Goal: Transaction & Acquisition: Obtain resource

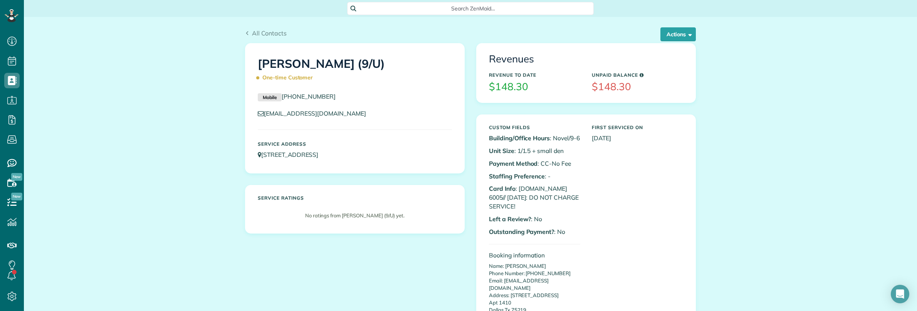
scroll to position [3, 3]
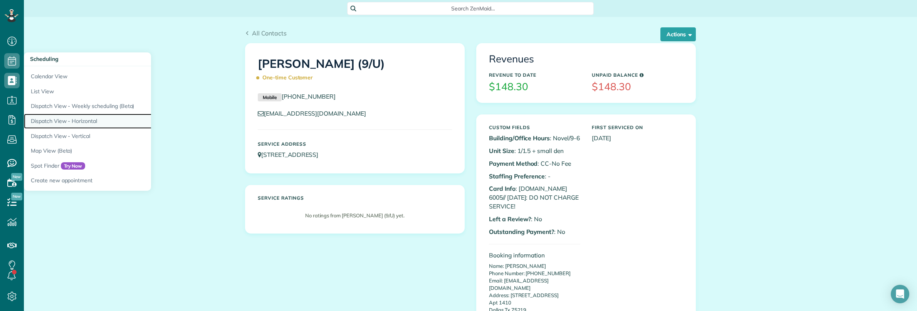
click at [79, 120] on link "Dispatch View - Horizontal" at bounding box center [120, 121] width 193 height 15
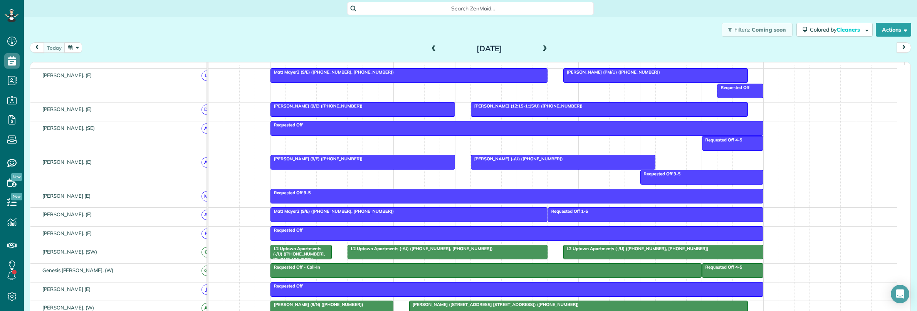
scroll to position [385, 0]
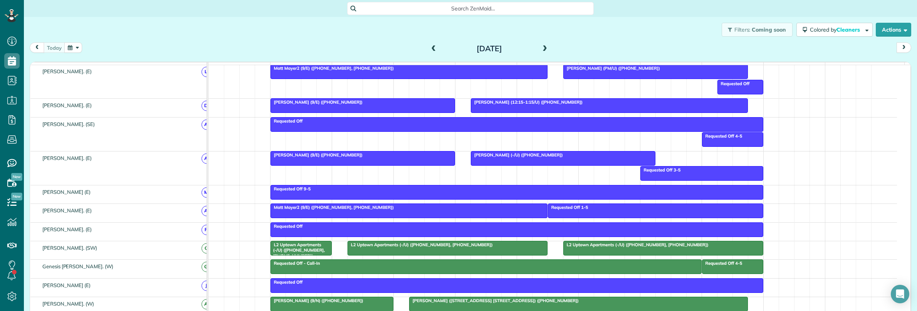
click at [488, 247] on div "L2 Uptown Apartments (-/U) (+14698956497, +12145778177)" at bounding box center [447, 244] width 195 height 5
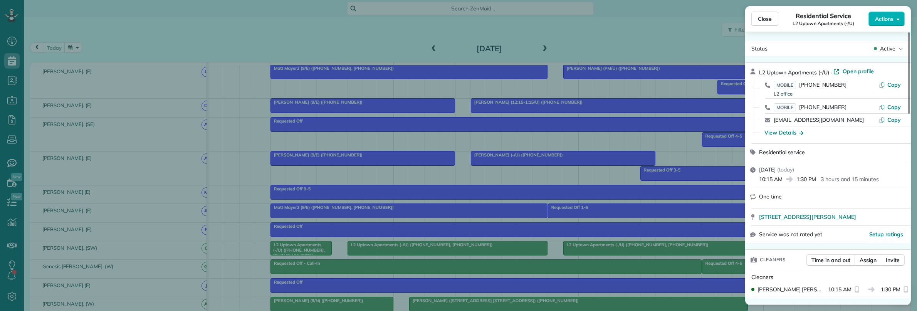
click at [671, 257] on div "Close Residential Service L2 Uptown Apartments (-/U) Actions Status Active L2 U…" at bounding box center [458, 155] width 917 height 311
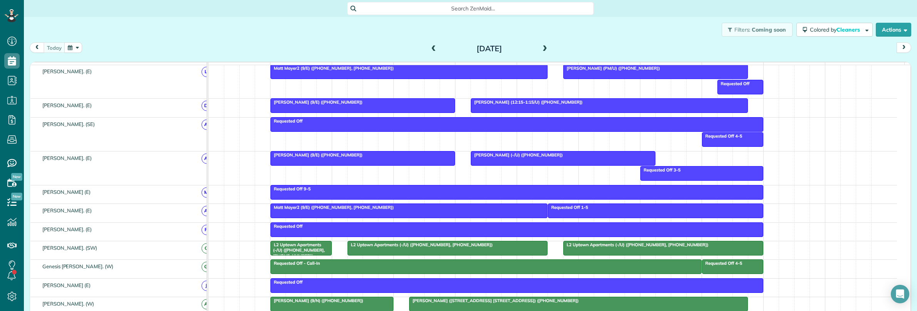
click at [675, 247] on span "L2 Uptown Apartments (-/U) (+14698956497, +12145778177)" at bounding box center [636, 244] width 146 height 5
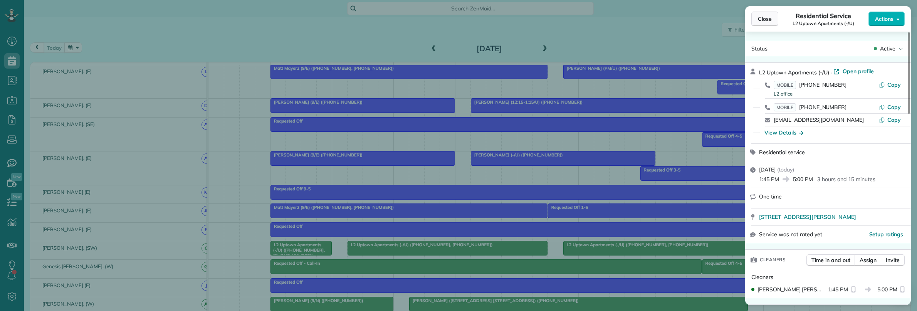
click at [761, 22] on span "Close" at bounding box center [765, 19] width 14 height 8
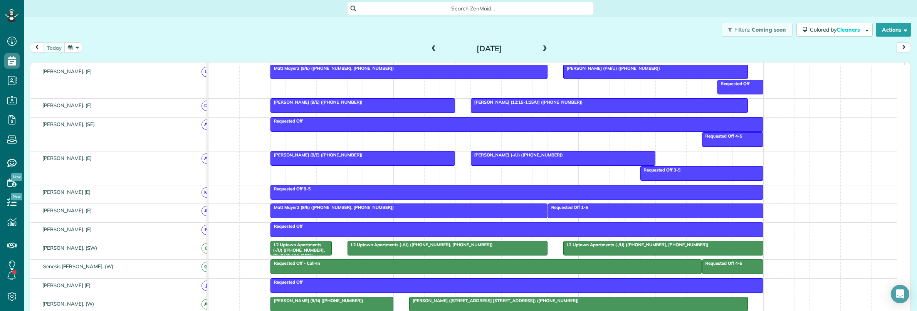
click at [620, 247] on span "L2 Uptown Apartments (-/U) (+14698956497, +12145778177)" at bounding box center [636, 244] width 146 height 5
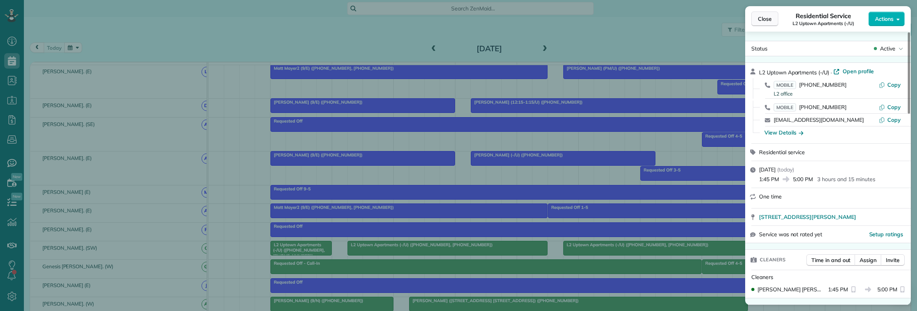
click at [758, 15] on span "Close" at bounding box center [765, 19] width 14 height 8
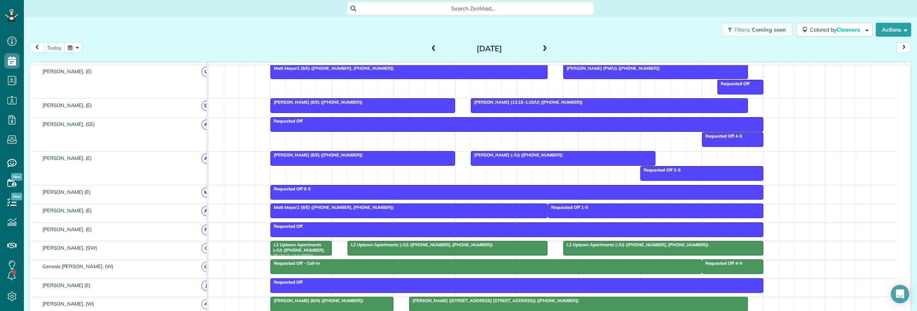
click at [511, 247] on div "L2 Uptown Apartments (-/U) (+14698956497, +12145778177)" at bounding box center [447, 244] width 195 height 5
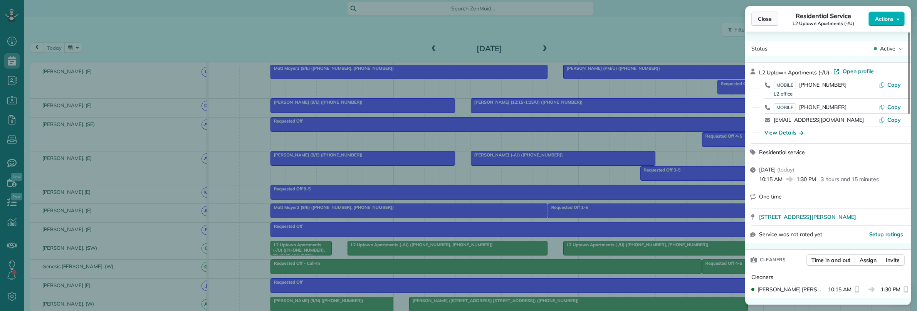
click at [762, 20] on span "Close" at bounding box center [765, 19] width 14 height 8
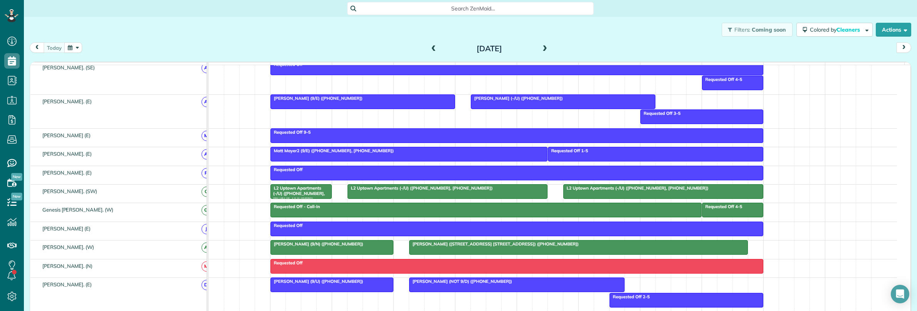
scroll to position [24, 0]
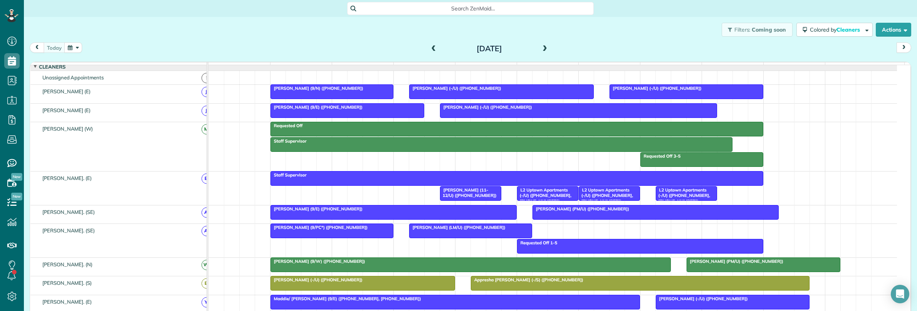
click at [384, 12] on span "Search ZenMaid…" at bounding box center [473, 9] width 234 height 8
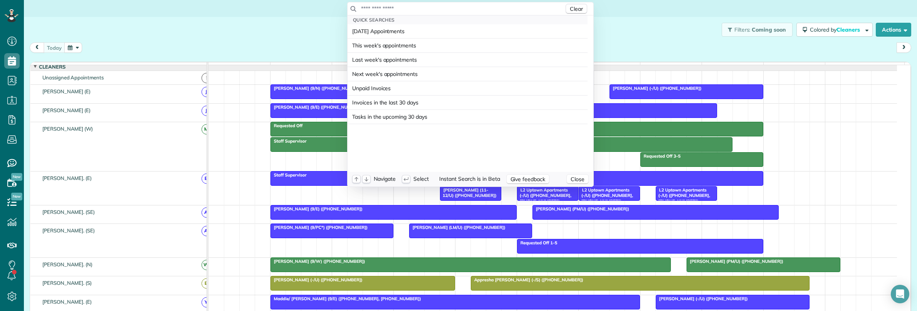
click at [386, 10] on input "text" at bounding box center [462, 9] width 203 height 8
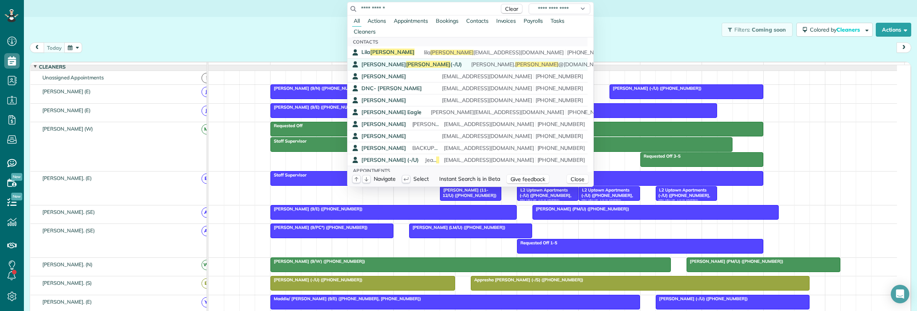
type input "**********"
click at [468, 63] on span "No PTE for Virginia and calls went to V M. She replied to text and eventually V…" at bounding box center [674, 64] width 412 height 7
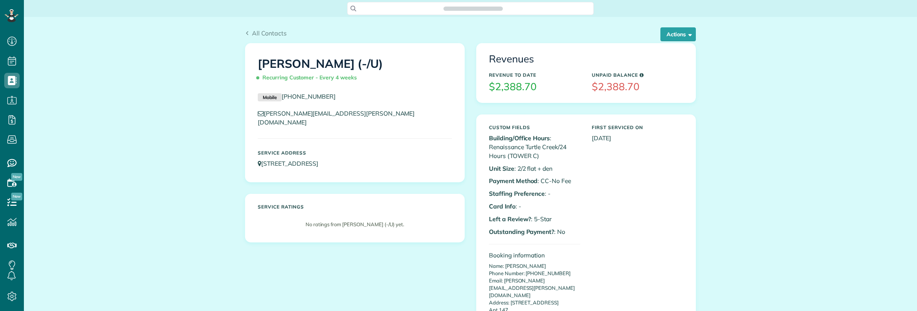
scroll to position [3, 3]
drag, startPoint x: 255, startPoint y: 60, endPoint x: 349, endPoint y: 64, distance: 93.6
click at [349, 64] on h1 "Meredith Albright (-/U) Recurring Customer - Every 4 weeks" at bounding box center [355, 70] width 194 height 27
copy h1 "Meredith Albright"
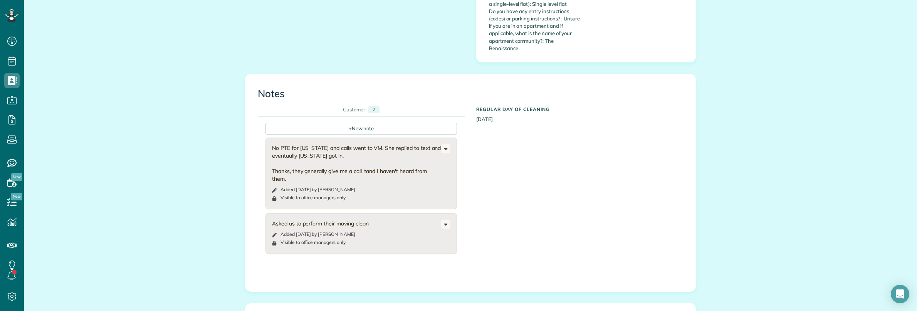
scroll to position [433, 0]
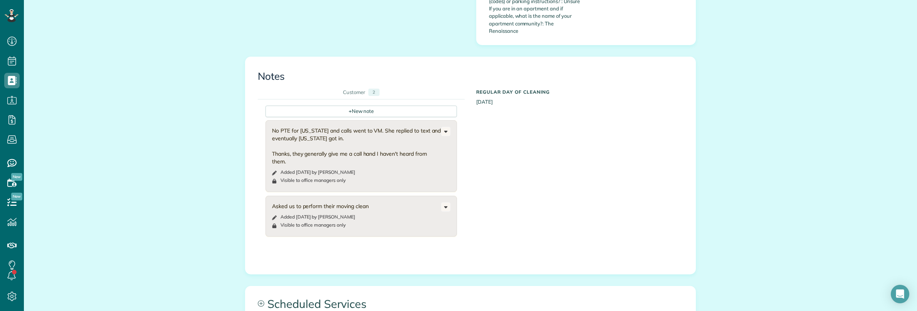
click at [166, 185] on div "All Contacts Actions Edit Add Appointment Recent Activity Send Email Update Cus…" at bounding box center [470, 63] width 893 height 959
click at [197, 223] on div "All Contacts Actions Edit Add Appointment Recent Activity Send Email Update Cus…" at bounding box center [470, 63] width 893 height 959
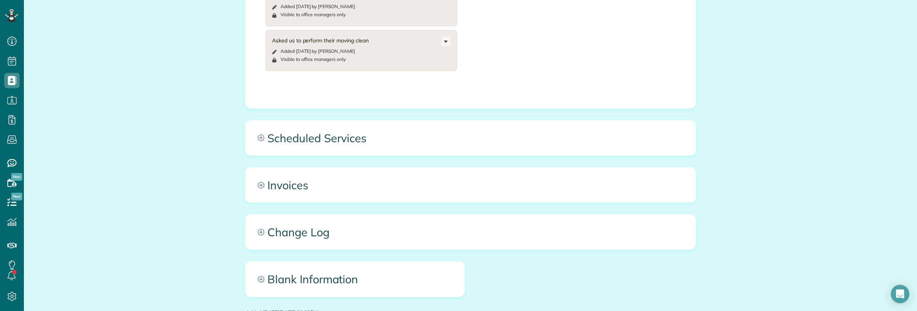
scroll to position [659, 0]
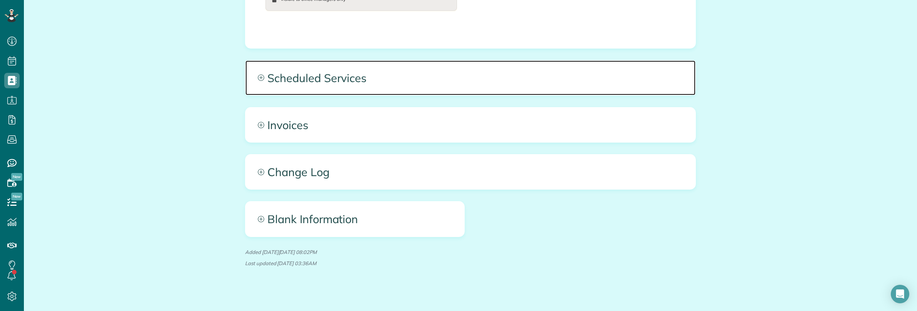
click at [436, 75] on span "Scheduled Services" at bounding box center [470, 77] width 450 height 35
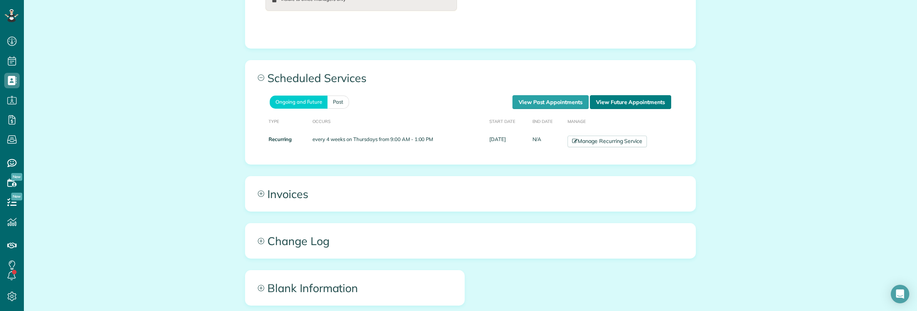
click at [628, 99] on link "View Future Appointments" at bounding box center [630, 102] width 81 height 14
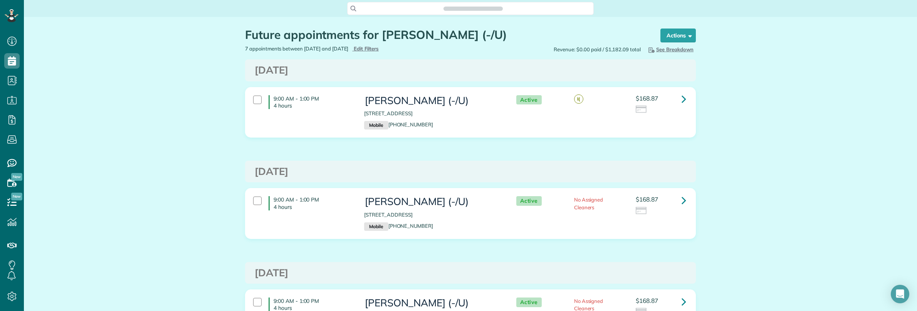
scroll to position [3, 3]
click at [681, 102] on icon at bounding box center [683, 98] width 5 height 13
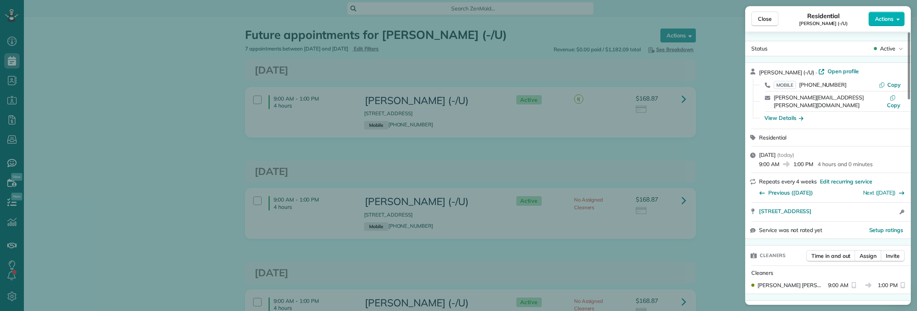
click at [432, 12] on div "Close Residential Meredith Albright (-/U) Actions Status Active Meredith Albrig…" at bounding box center [458, 155] width 917 height 311
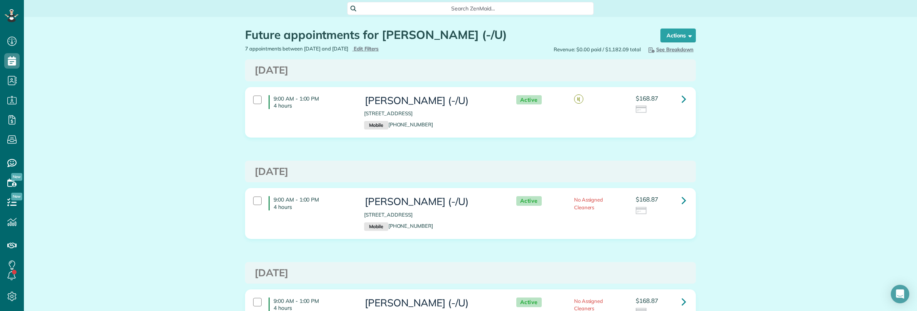
click at [415, 10] on body "Dashboard Scheduling Calendar View List View Dispatch View - Weekly scheduling …" at bounding box center [458, 155] width 917 height 311
click at [414, 10] on span "Search ZenMaid…" at bounding box center [473, 9] width 234 height 8
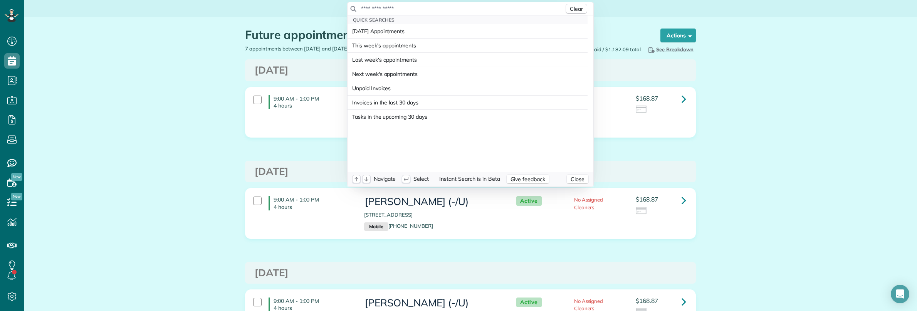
click at [414, 10] on input "text" at bounding box center [462, 9] width 203 height 8
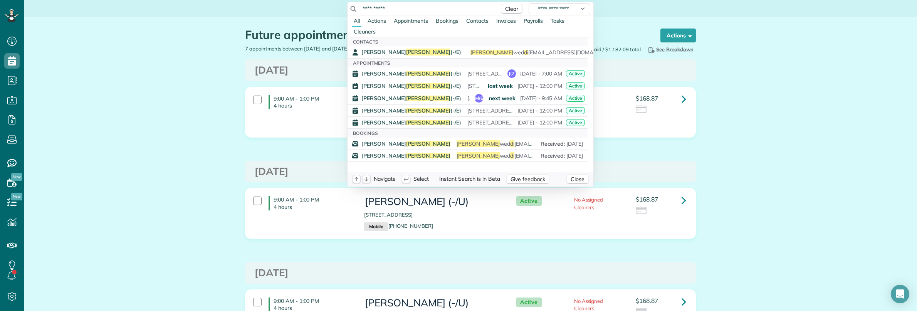
drag, startPoint x: 406, startPoint y: 6, endPoint x: 344, endPoint y: 10, distance: 62.5
click at [347, 10] on div "**********" at bounding box center [470, 8] width 246 height 13
paste input "**********"
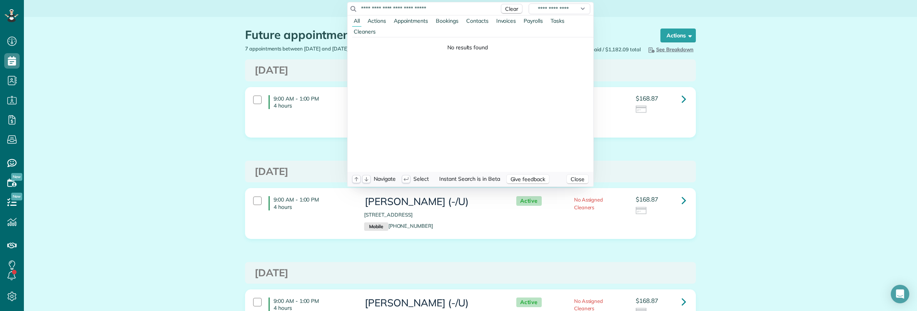
type input "**********"
click at [13, 61] on html "Dashboard Scheduling Calendar View List View Dispatch View - Weekly scheduling …" at bounding box center [458, 155] width 917 height 311
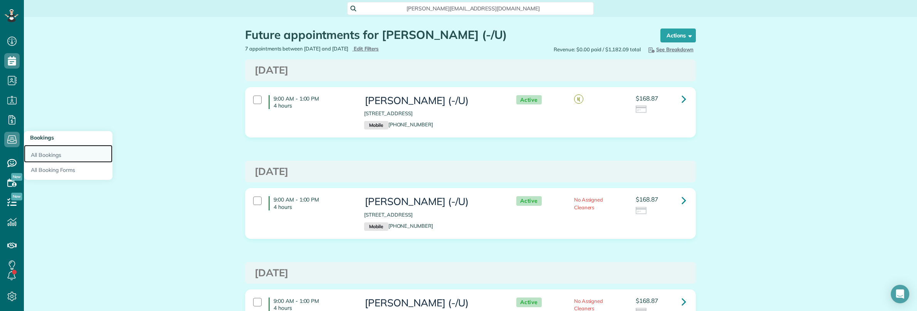
click at [52, 153] on link "All Bookings" at bounding box center [68, 154] width 89 height 18
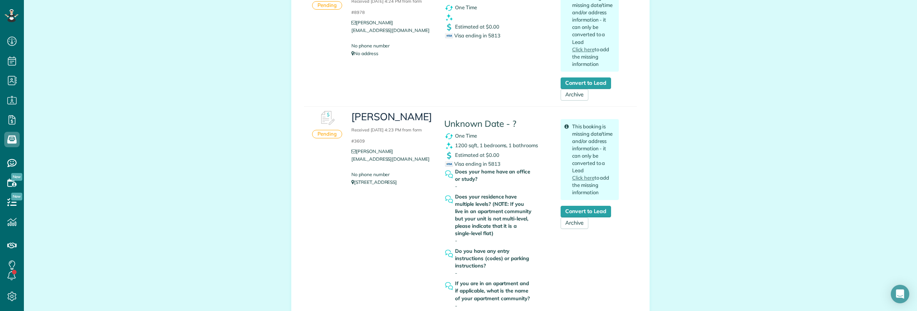
scroll to position [144, 0]
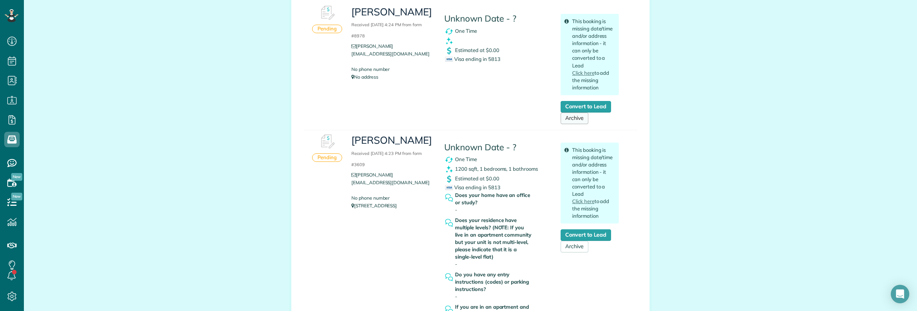
click at [572, 119] on link "Archive" at bounding box center [574, 118] width 28 height 12
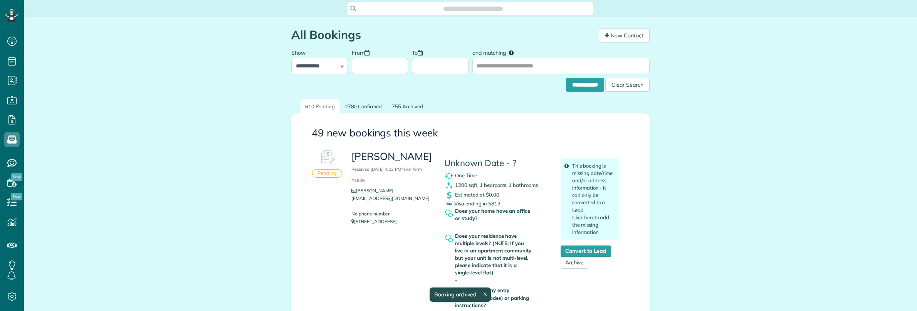
scroll to position [3, 3]
click at [568, 262] on link "Archive" at bounding box center [574, 263] width 28 height 12
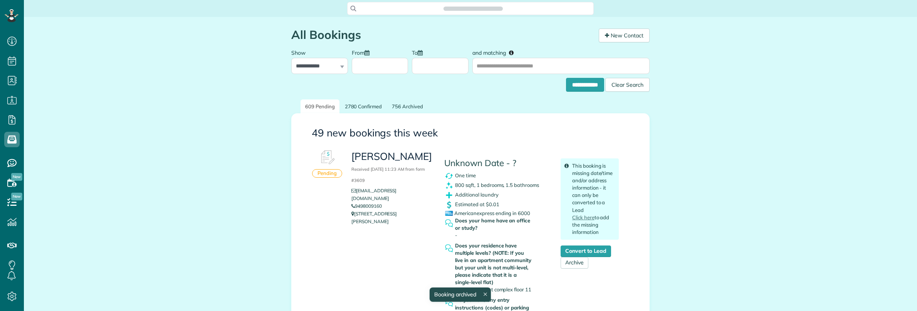
scroll to position [311, 23]
click at [451, 15] on div "Search ZenMaid…" at bounding box center [470, 8] width 246 height 13
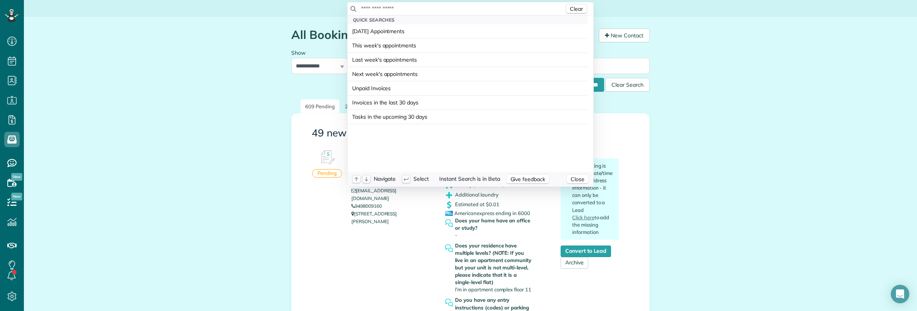
click at [451, 8] on input "text" at bounding box center [462, 9] width 203 height 8
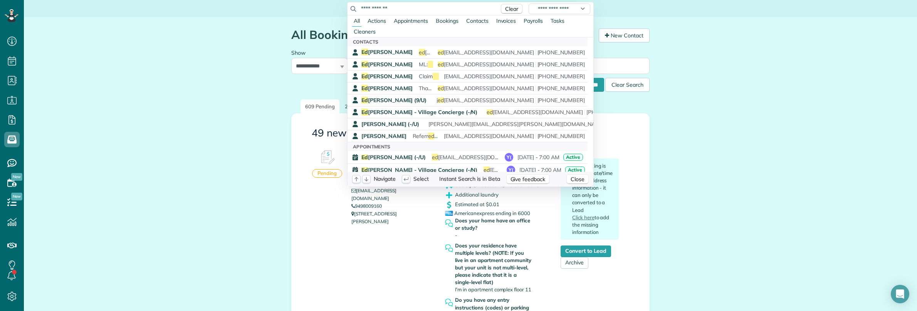
type input "**********"
click at [99, 45] on html "Dashboard Scheduling Calendar View List View" at bounding box center [458, 155] width 917 height 311
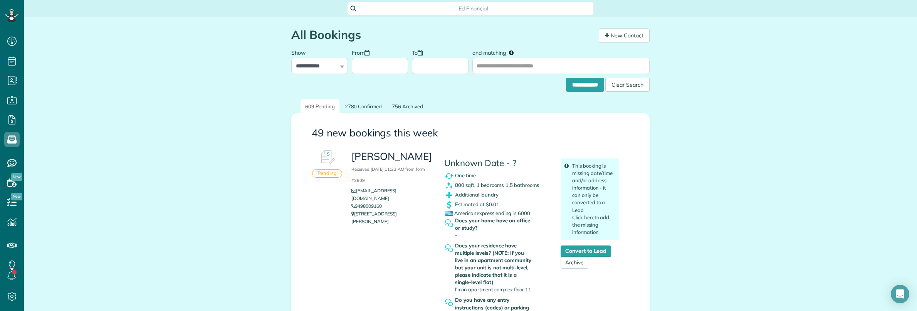
click at [381, 8] on span "Ed Financial" at bounding box center [473, 9] width 234 height 8
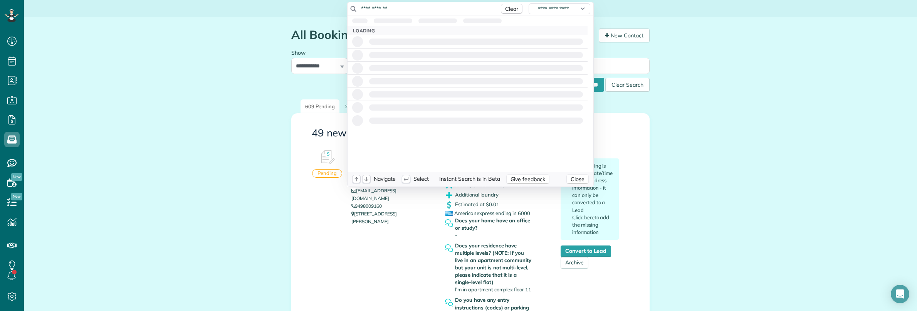
click at [381, 8] on input "**********" at bounding box center [428, 9] width 135 height 8
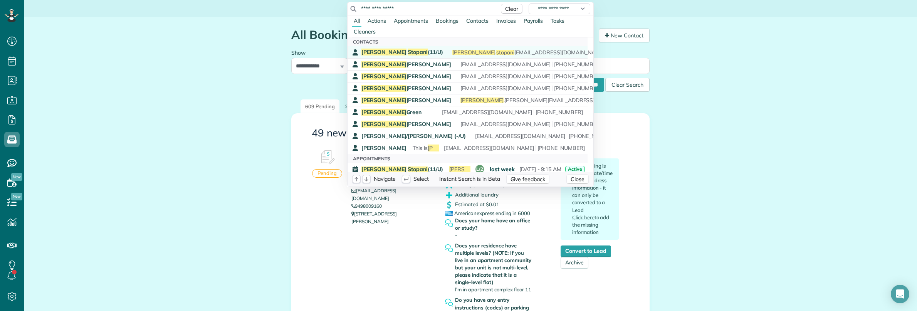
type input "**********"
click at [407, 53] on span "Stopani" at bounding box center [417, 52] width 20 height 7
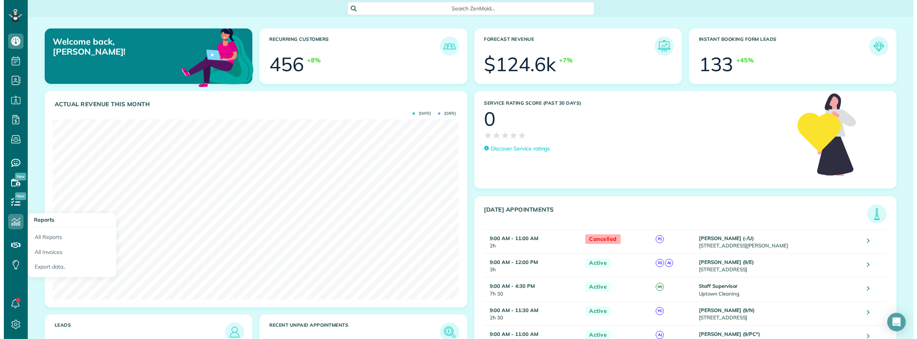
scroll to position [180, 406]
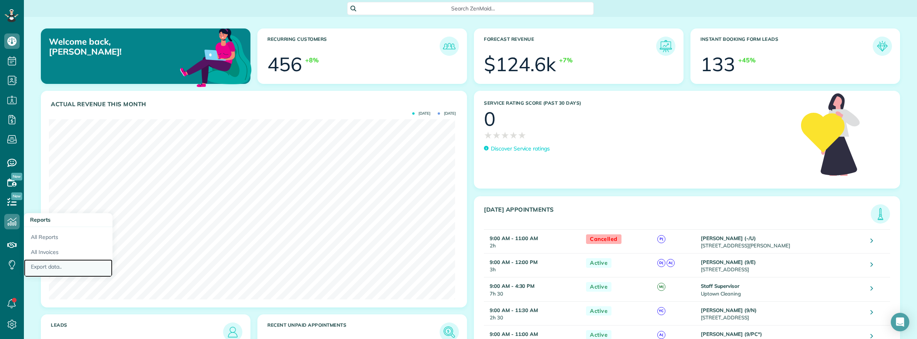
click at [45, 265] on link "Export data.." at bounding box center [68, 269] width 89 height 18
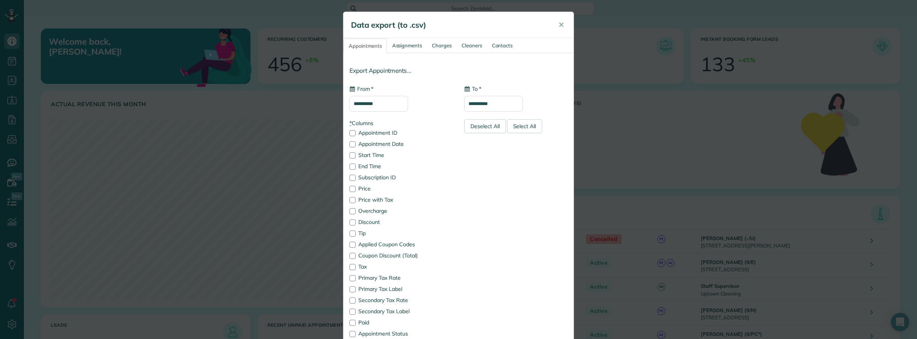
type input "**********"
click at [497, 47] on link "Contacts" at bounding box center [502, 46] width 30 height 14
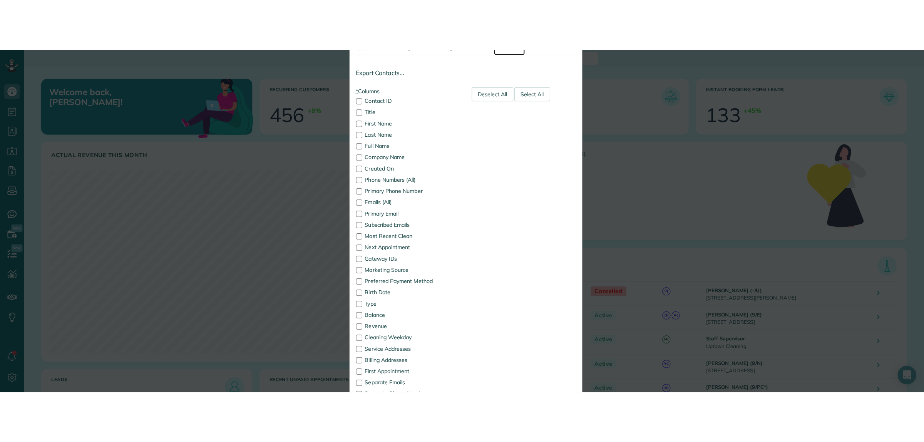
scroll to position [181, 410]
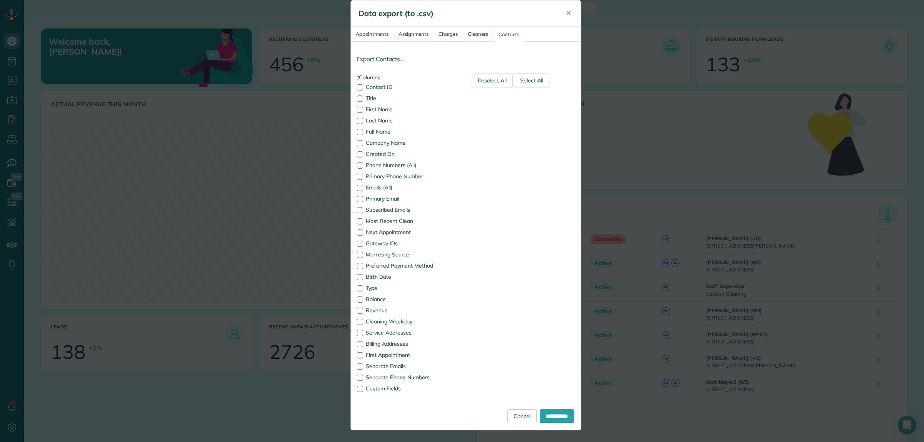
click at [454, 10] on h5 "Data export (to .csv)" at bounding box center [457, 13] width 196 height 11
click at [482, 76] on div "Deselect All" at bounding box center [493, 81] width 42 height 14
click at [357, 130] on div at bounding box center [360, 132] width 6 height 6
drag, startPoint x: 355, startPoint y: 153, endPoint x: 359, endPoint y: 155, distance: 5.2
click at [357, 153] on div at bounding box center [360, 154] width 6 height 6
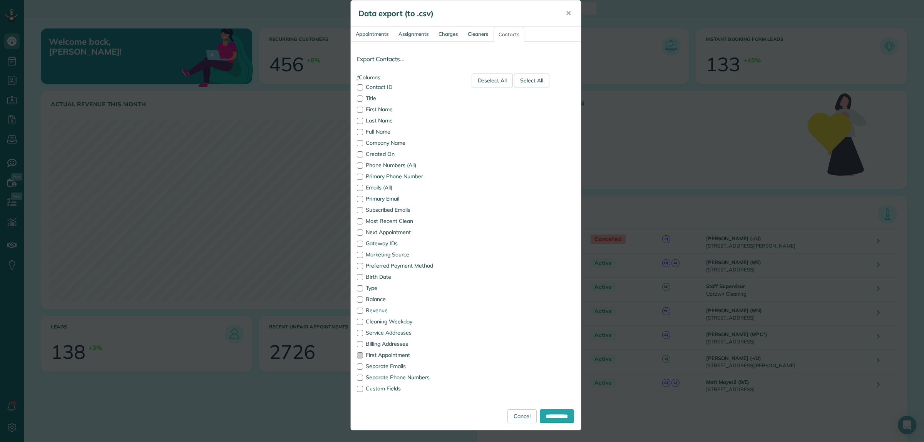
click at [357, 339] on div at bounding box center [360, 355] width 6 height 6
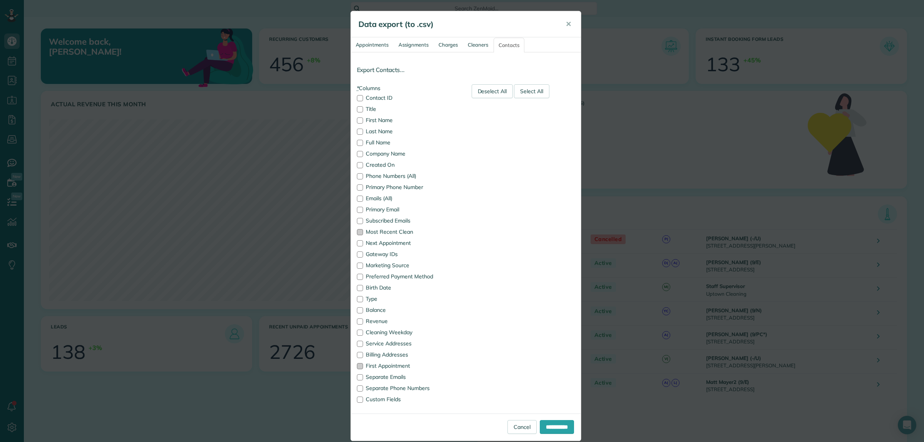
scroll to position [0, 0]
click at [548, 339] on input "**********" at bounding box center [557, 428] width 34 height 14
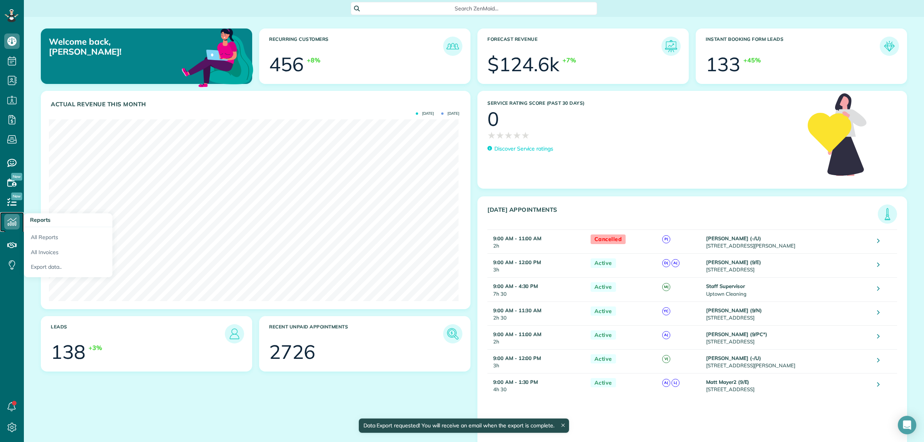
click at [12, 223] on use at bounding box center [11, 222] width 9 height 8
click at [46, 267] on link "Export data.." at bounding box center [68, 269] width 89 height 18
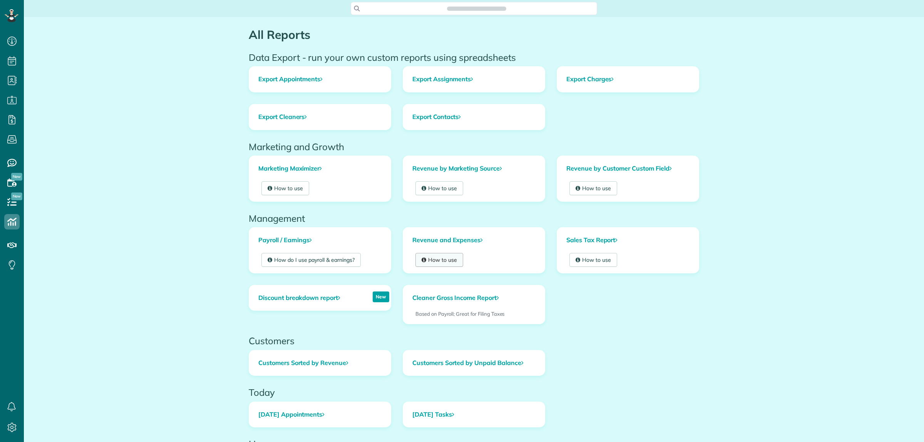
scroll to position [3, 3]
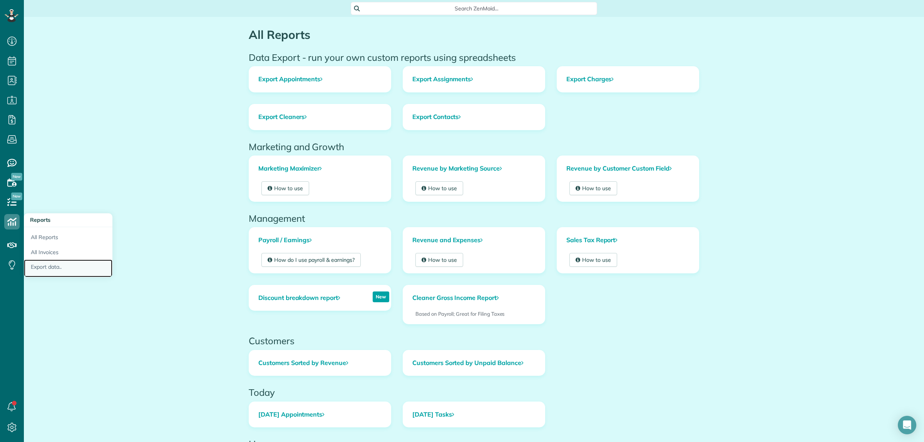
click at [53, 263] on link "Export data.." at bounding box center [68, 269] width 89 height 18
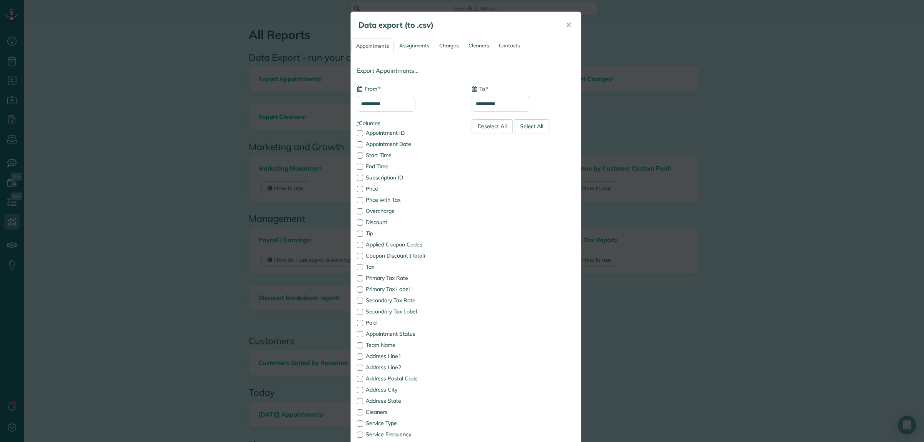
type input "**********"
click at [395, 104] on input "**********" at bounding box center [386, 104] width 59 height 16
drag, startPoint x: 359, startPoint y: 103, endPoint x: 407, endPoint y: 106, distance: 48.2
click at [407, 106] on input "**********" at bounding box center [386, 104] width 59 height 16
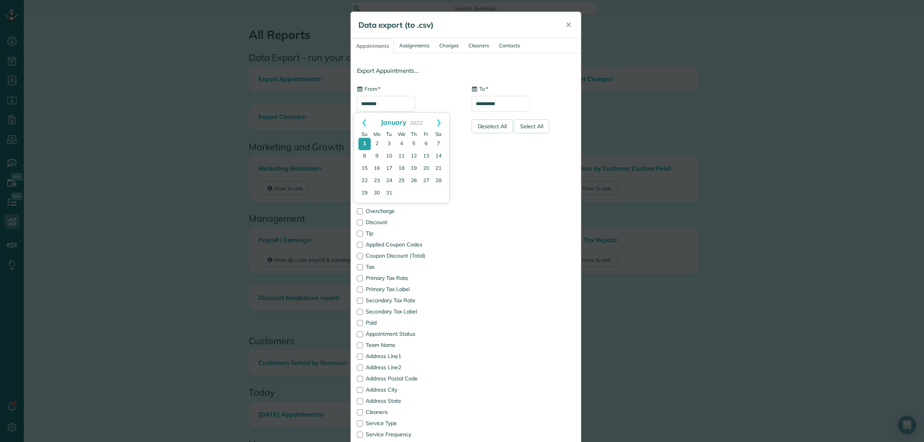
type input "********"
click at [434, 101] on div "* From ********" at bounding box center [408, 98] width 103 height 27
click at [503, 104] on input "**********" at bounding box center [501, 104] width 59 height 16
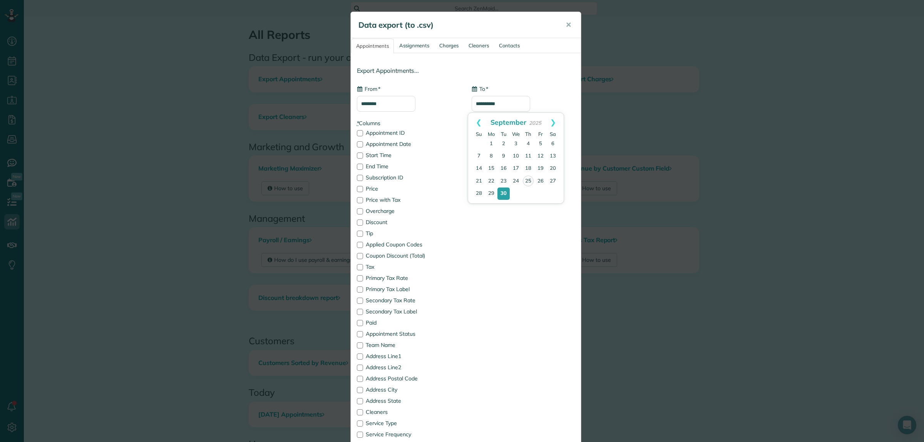
click at [510, 86] on div "**********" at bounding box center [523, 98] width 103 height 27
click at [472, 129] on div "Deselect All" at bounding box center [493, 126] width 42 height 14
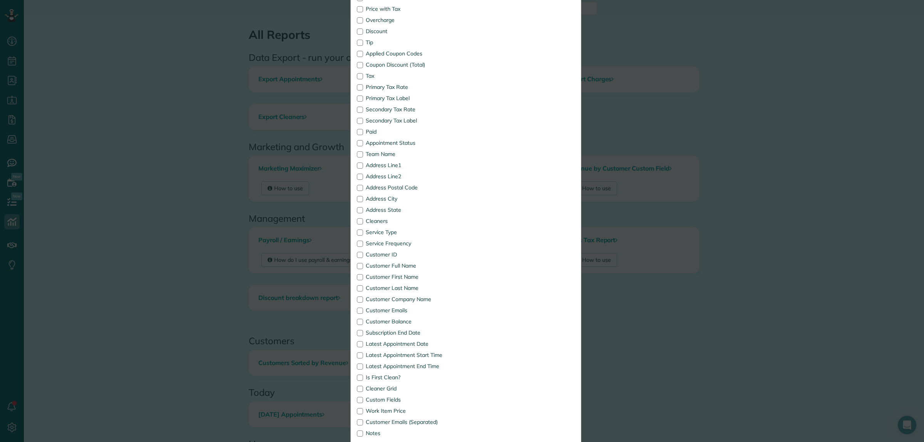
scroll to position [193, 0]
click at [357, 262] on div at bounding box center [360, 265] width 6 height 6
click at [357, 230] on div at bounding box center [360, 231] width 6 height 6
click at [358, 243] on div at bounding box center [360, 242] width 6 height 6
click at [357, 343] on div at bounding box center [360, 343] width 6 height 6
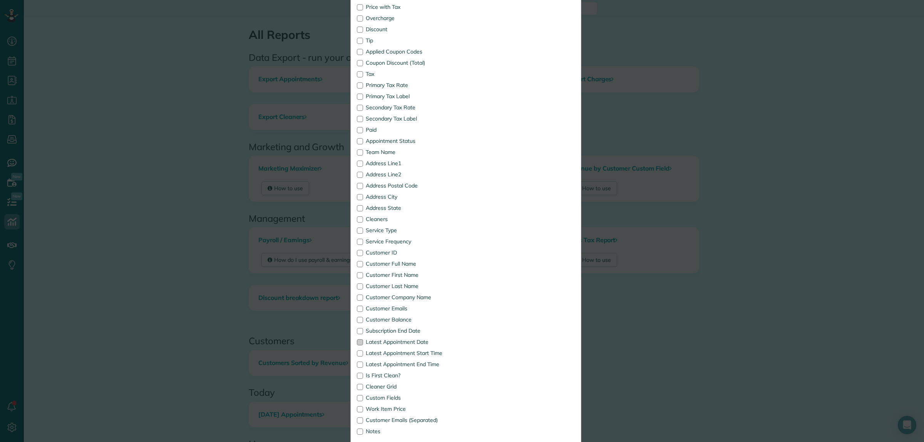
scroll to position [236, 0]
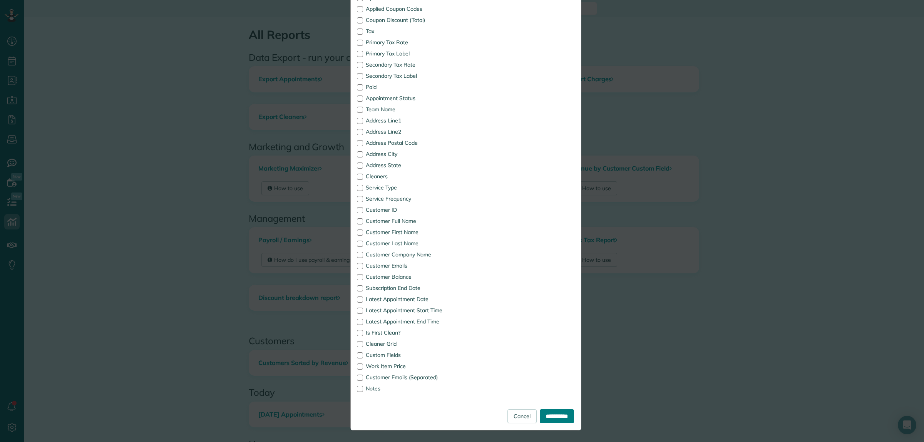
click at [543, 419] on input "**********" at bounding box center [557, 416] width 34 height 14
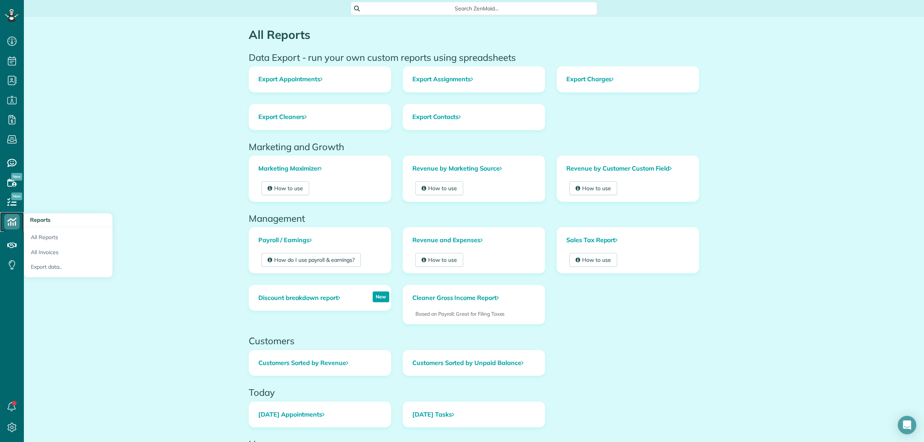
click at [7, 216] on icon at bounding box center [11, 221] width 15 height 15
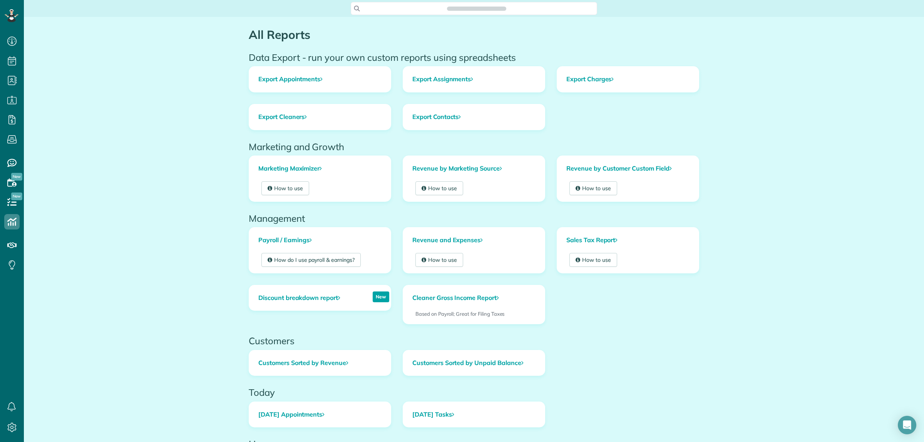
scroll to position [3, 3]
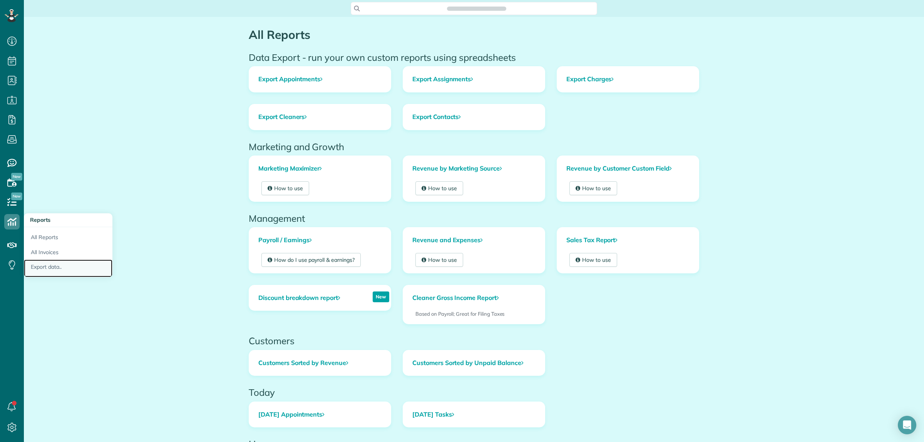
click at [55, 264] on link "Export data.." at bounding box center [68, 269] width 89 height 18
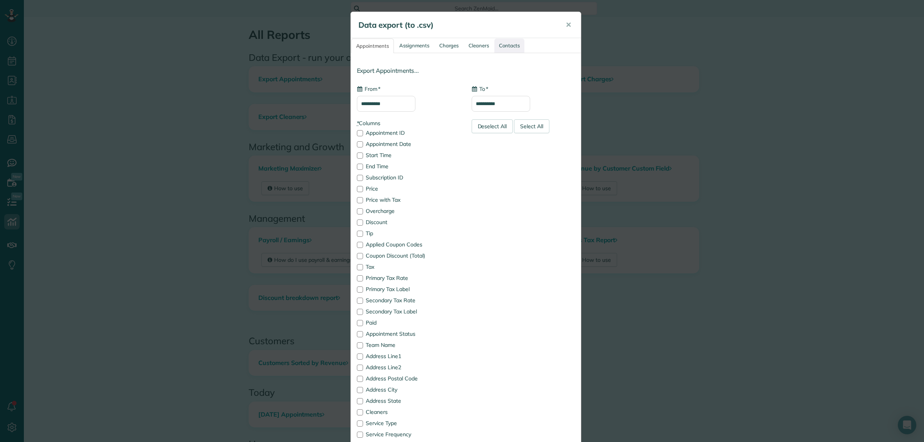
type input "**********"
click at [505, 44] on link "Contacts" at bounding box center [510, 46] width 30 height 14
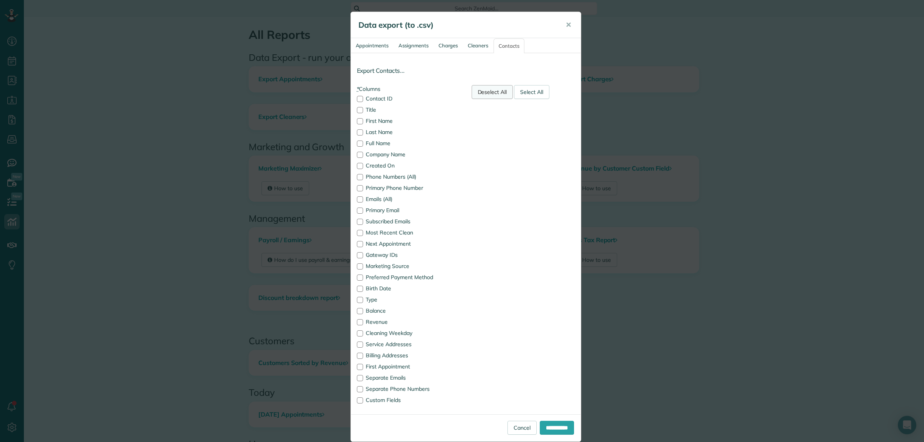
click at [495, 95] on div "Deselect All" at bounding box center [493, 92] width 42 height 14
click at [358, 143] on div at bounding box center [360, 144] width 6 height 6
click at [357, 168] on div at bounding box center [360, 166] width 6 height 6
click at [359, 233] on div at bounding box center [360, 233] width 6 height 6
click at [359, 299] on div at bounding box center [360, 300] width 6 height 6
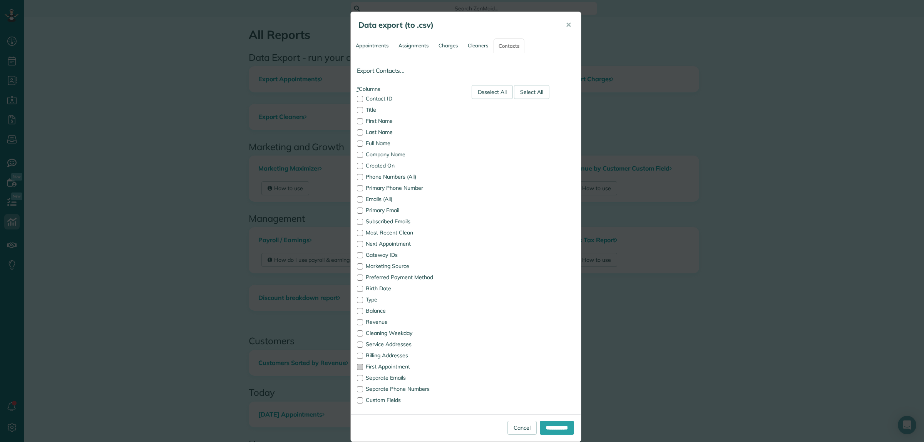
drag, startPoint x: 355, startPoint y: 365, endPoint x: 391, endPoint y: 364, distance: 35.8
click at [357, 365] on div at bounding box center [360, 367] width 6 height 6
click at [508, 18] on div "Data export (to .csv) ✕" at bounding box center [466, 25] width 230 height 26
click at [478, 18] on div "Data export (to .csv) ✕" at bounding box center [466, 25] width 230 height 26
click at [543, 429] on input "**********" at bounding box center [557, 428] width 34 height 14
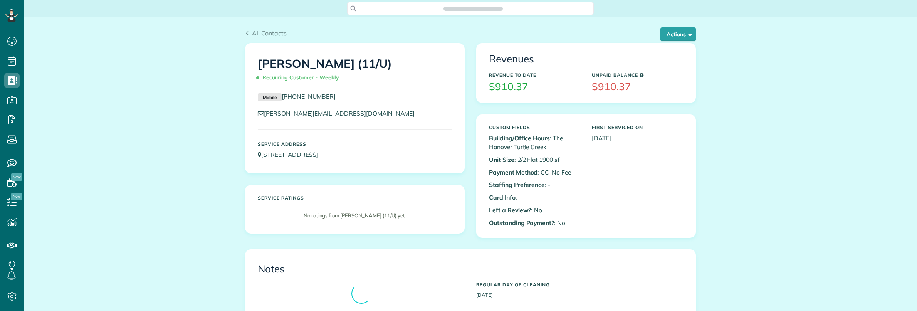
scroll to position [3, 3]
drag, startPoint x: 186, startPoint y: 44, endPoint x: 274, endPoint y: 109, distance: 109.6
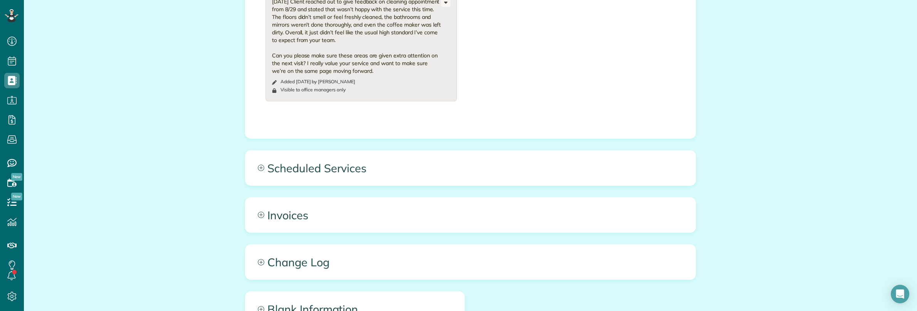
scroll to position [419, 0]
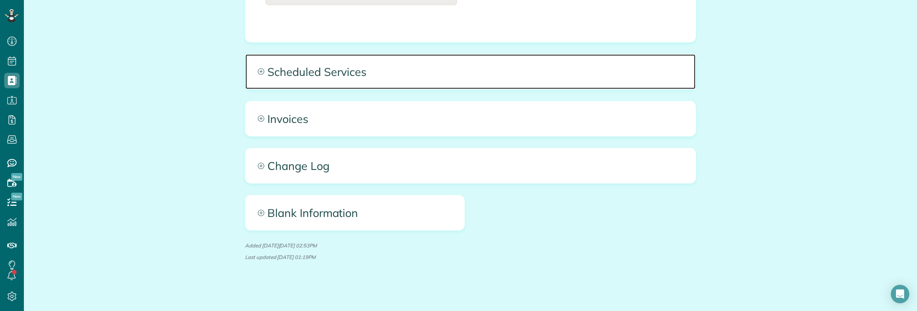
click at [436, 71] on span "Scheduled Services" at bounding box center [470, 71] width 450 height 35
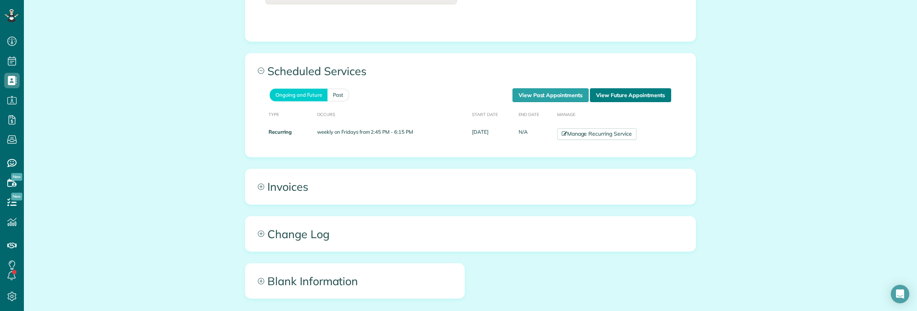
click at [629, 99] on link "View Future Appointments" at bounding box center [630, 95] width 81 height 14
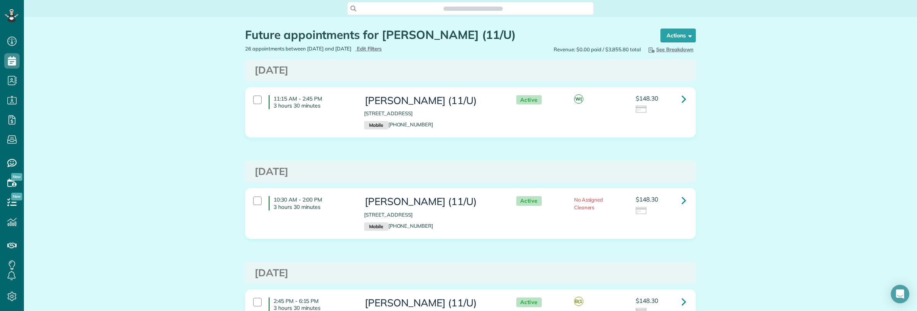
scroll to position [3, 3]
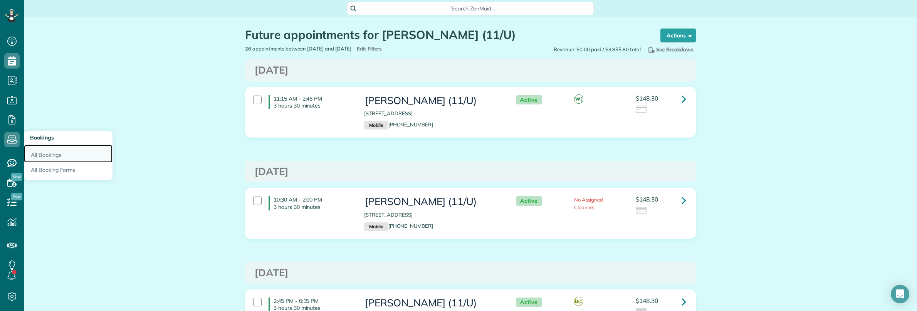
click at [49, 153] on link "All Bookings" at bounding box center [68, 154] width 89 height 18
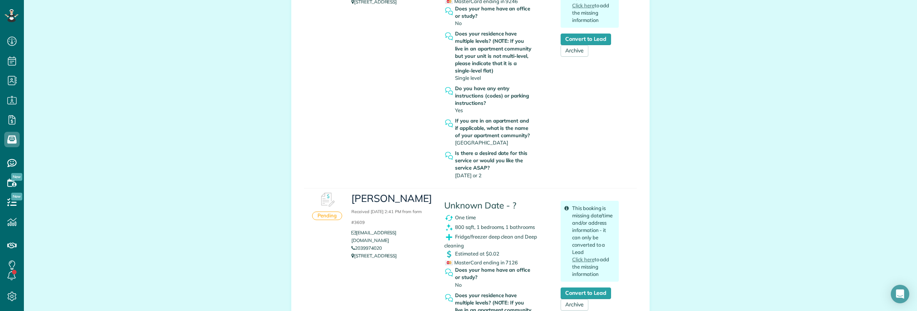
scroll to position [530, 0]
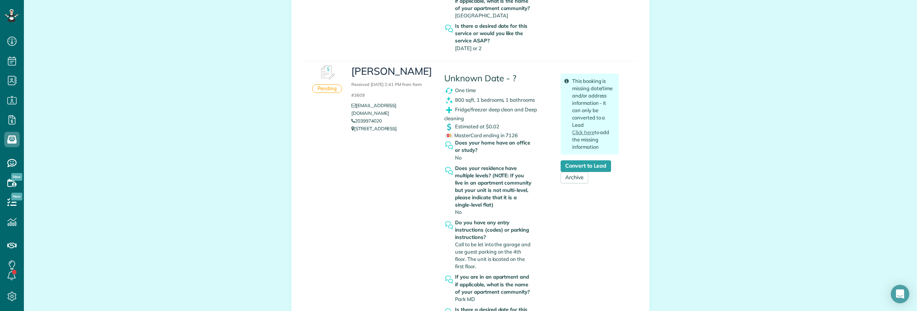
scroll to position [626, 0]
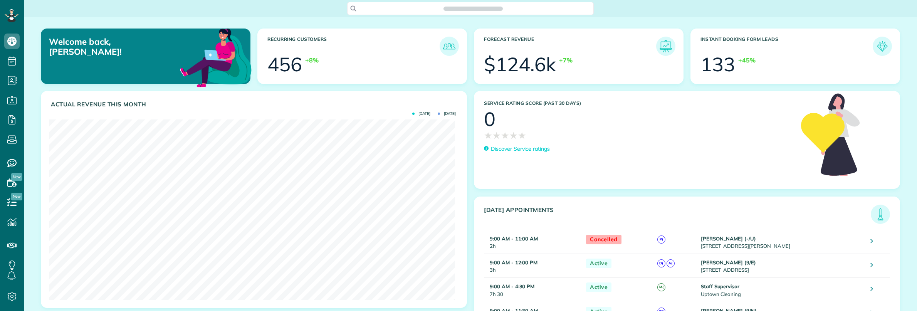
scroll to position [180, 406]
click at [416, 8] on span "Search ZenMaid…" at bounding box center [473, 9] width 234 height 8
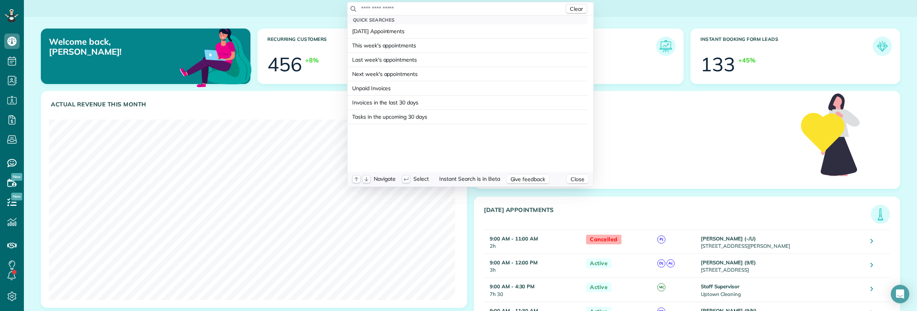
click at [416, 8] on input "text" at bounding box center [462, 9] width 203 height 8
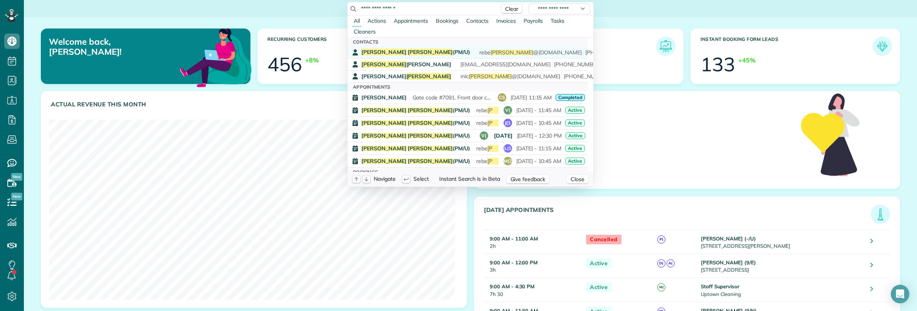
type input "**********"
click at [421, 50] on span "Rebekah Langston (PM/U)" at bounding box center [415, 52] width 109 height 7
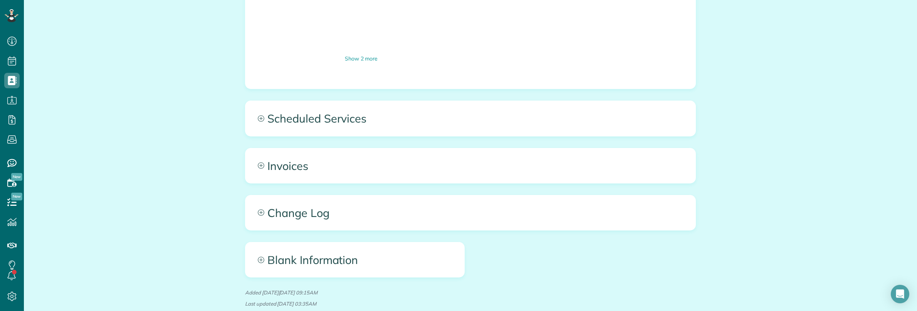
scroll to position [833, 0]
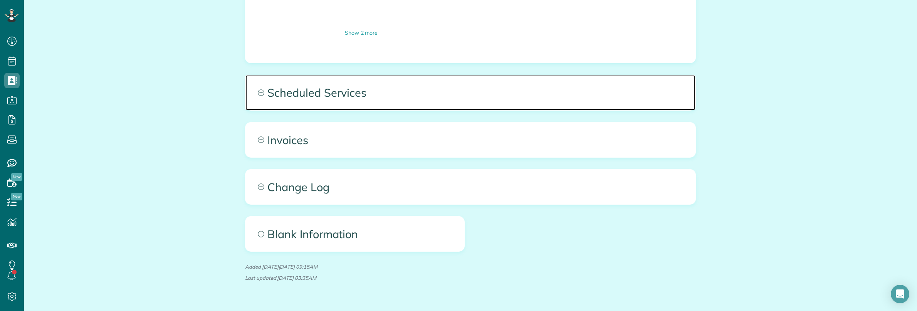
click at [484, 75] on span "Scheduled Services" at bounding box center [470, 92] width 450 height 35
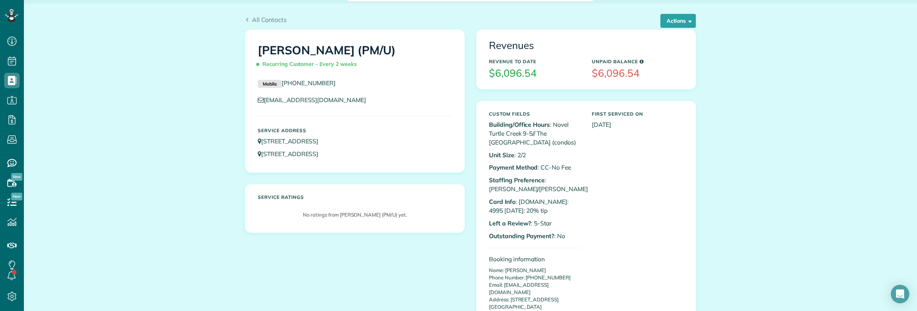
scroll to position [0, 0]
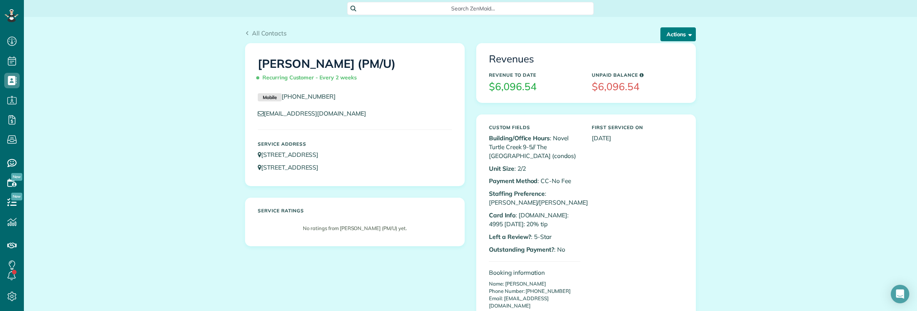
drag, startPoint x: 677, startPoint y: 39, endPoint x: 673, endPoint y: 41, distance: 4.0
click at [677, 39] on button "Actions" at bounding box center [677, 34] width 35 height 14
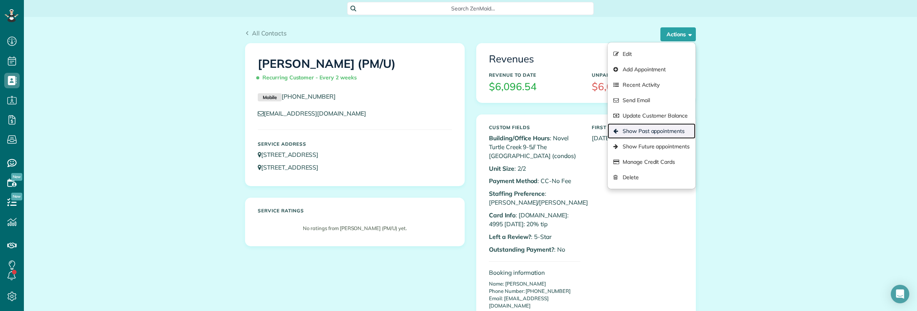
click at [651, 129] on link "Show Past appointments" at bounding box center [651, 130] width 88 height 15
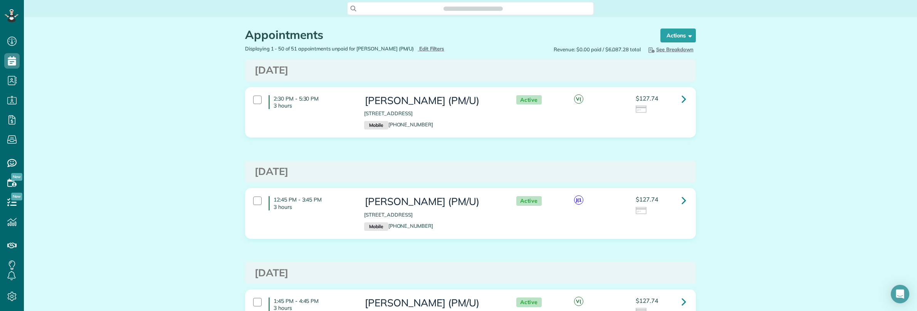
scroll to position [3, 3]
drag, startPoint x: 144, startPoint y: 137, endPoint x: 126, endPoint y: 94, distance: 46.8
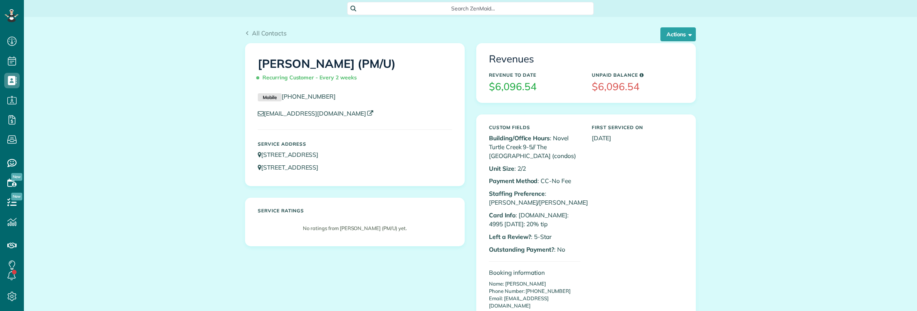
scroll to position [3, 3]
drag, startPoint x: 82, startPoint y: 291, endPoint x: 96, endPoint y: 291, distance: 13.9
